Goal: Navigation & Orientation: Find specific page/section

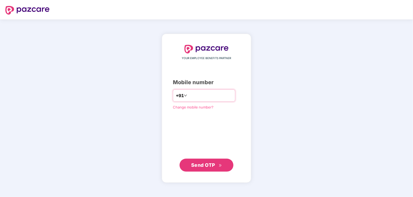
click at [196, 95] on input "number" at bounding box center [210, 95] width 44 height 9
type input "**********"
click at [208, 161] on span "Send OTP" at bounding box center [206, 165] width 31 height 8
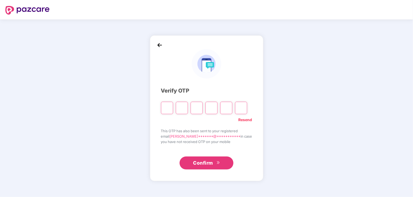
type input "*"
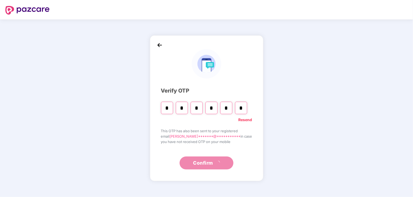
type input "*"
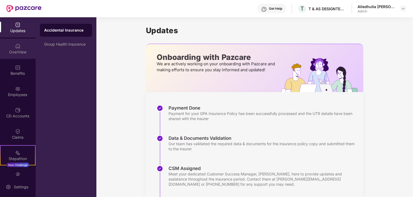
click at [16, 49] on div "OverView" at bounding box center [18, 51] width 36 height 5
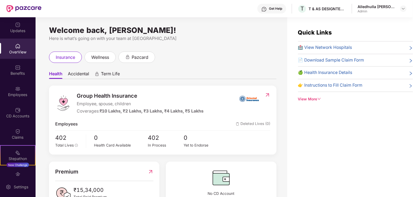
click at [15, 44] on img at bounding box center [17, 45] width 5 height 5
click at [62, 138] on span "402" at bounding box center [68, 137] width 27 height 9
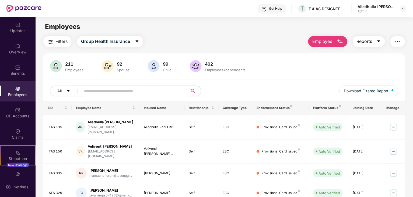
click at [379, 42] on icon "caret-down" at bounding box center [379, 41] width 4 height 4
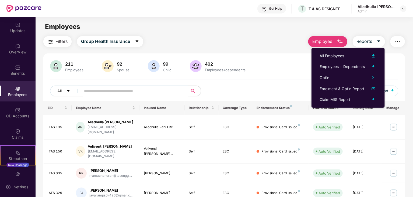
click at [280, 47] on div "Filters Group Health Insurance Employee Reports 211 Employees 92 Spouse 99 Chil…" at bounding box center [224, 190] width 362 height 308
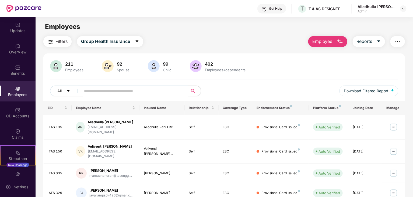
click at [111, 91] on input "text" at bounding box center [132, 91] width 97 height 8
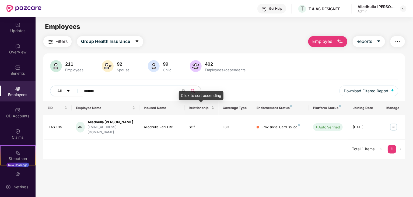
click at [212, 109] on div "Relationship" at bounding box center [201, 107] width 25 height 5
click at [212, 106] on div "Relationship" at bounding box center [201, 107] width 25 height 5
click at [114, 90] on input "*******" at bounding box center [132, 91] width 97 height 8
type input "*"
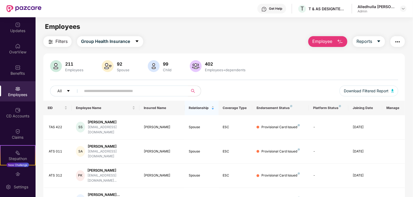
click at [97, 89] on input "text" at bounding box center [132, 91] width 97 height 8
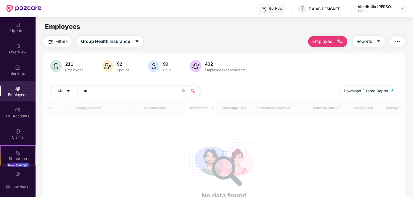
type input "*"
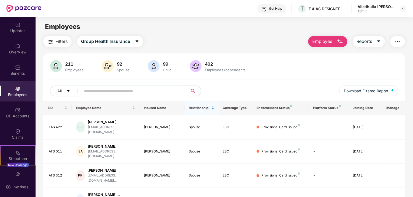
click at [102, 89] on input "text" at bounding box center [132, 91] width 97 height 8
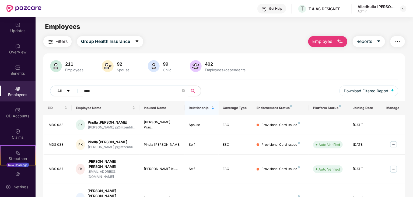
click at [106, 90] on input "***" at bounding box center [132, 91] width 97 height 8
drag, startPoint x: 95, startPoint y: 91, endPoint x: 82, endPoint y: 91, distance: 13.2
click at [82, 91] on span "***" at bounding box center [133, 90] width 110 height 11
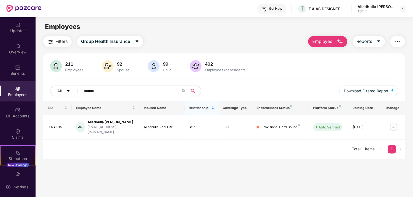
click at [105, 90] on input "*******" at bounding box center [132, 91] width 97 height 8
type input "*"
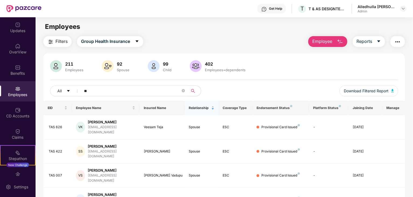
type input "*"
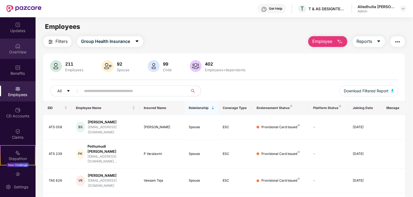
click at [18, 48] on img at bounding box center [17, 45] width 5 height 5
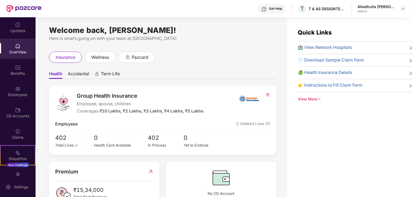
click at [15, 50] on div "OverView" at bounding box center [18, 51] width 36 height 5
click at [194, 70] on ul "Health Accidental Term Life" at bounding box center [163, 73] width 228 height 11
click at [17, 71] on div "Benefits" at bounding box center [18, 73] width 36 height 5
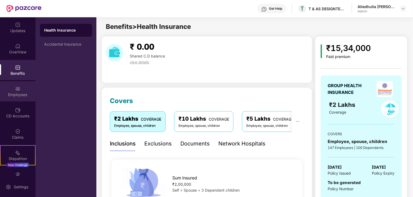
click at [18, 90] on img at bounding box center [17, 88] width 5 height 5
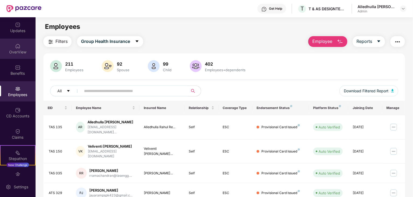
click at [16, 50] on div "OverView" at bounding box center [18, 51] width 36 height 5
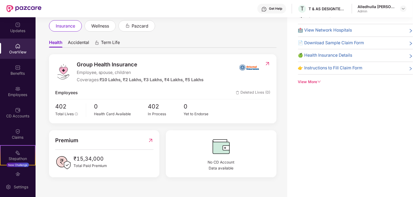
scroll to position [21, 0]
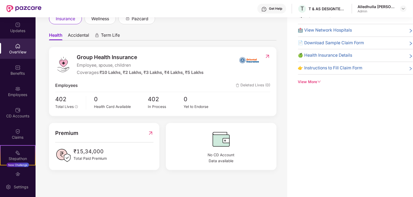
click at [24, 48] on div "OverView" at bounding box center [18, 49] width 36 height 20
click at [23, 73] on div "Benefits" at bounding box center [18, 73] width 36 height 5
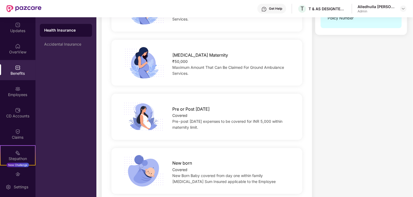
scroll to position [727, 0]
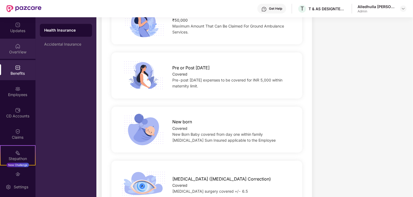
click at [16, 49] on div "OverView" at bounding box center [18, 51] width 36 height 5
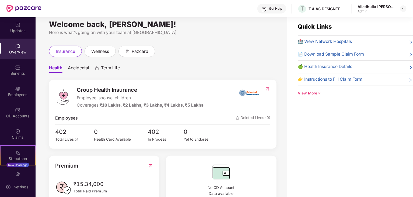
scroll to position [0, 0]
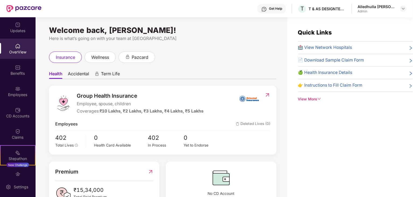
click at [217, 64] on div "Health Accidental Term Life Group Health Insurance Employee, spouse, children C…" at bounding box center [163, 135] width 228 height 145
click at [282, 49] on div "Welcome back, [PERSON_NAME]! Here is what’s going on with your team at Pazcare …" at bounding box center [162, 110] width 252 height 186
click at [290, 33] on div "Quick Links 🏥 View Network Hospitals 📄 Download Sample Claim Form 🍏 Health Insu…" at bounding box center [350, 65] width 126 height 74
click at [292, 23] on div "Quick Links 🏥 View Network Hospitals 📄 Download Sample Claim Form 🍏 Health Insu…" at bounding box center [350, 115] width 126 height 197
click at [290, 24] on div "Quick Links 🏥 View Network Hospitals 📄 Download Sample Claim Form 🍏 Health Insu…" at bounding box center [350, 115] width 126 height 197
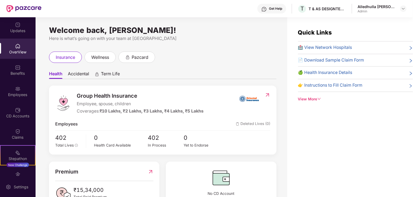
click at [295, 26] on div "Quick Links 🏥 View Network Hospitals 📄 Download Sample Claim Form 🍏 Health Insu…" at bounding box center [350, 115] width 126 height 197
